Goal: Check status: Check status

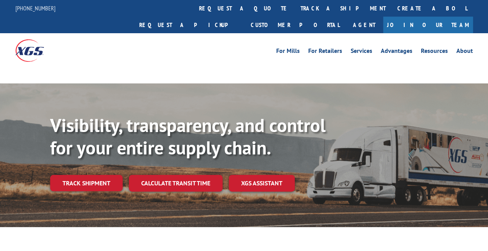
drag, startPoint x: 0, startPoint y: 0, endPoint x: 95, endPoint y: 215, distance: 235.1
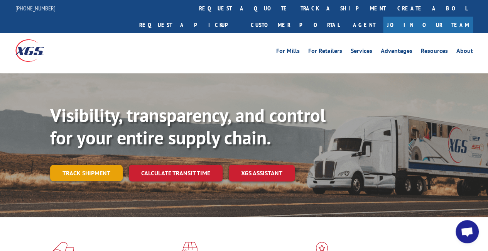
click at [103, 165] on link "Track shipment" at bounding box center [86, 173] width 72 height 16
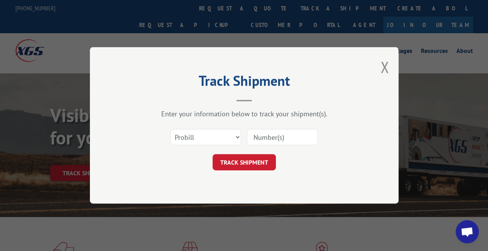
click at [275, 141] on input at bounding box center [282, 137] width 71 height 16
paste input "17501621"
type input "17501621"
click at [256, 162] on button "TRACK SHIPMENT" at bounding box center [243, 162] width 63 height 16
